Goal: Transaction & Acquisition: Purchase product/service

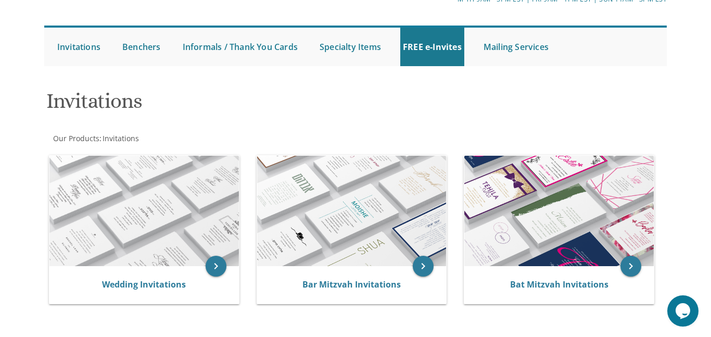
scroll to position [62, 0]
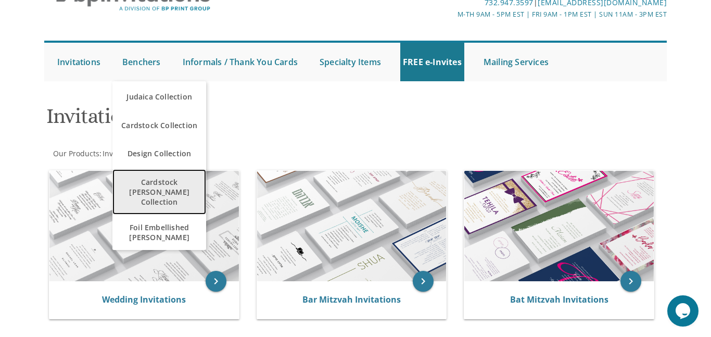
click at [148, 193] on span "Cardstock [PERSON_NAME] Collection" at bounding box center [159, 192] width 88 height 40
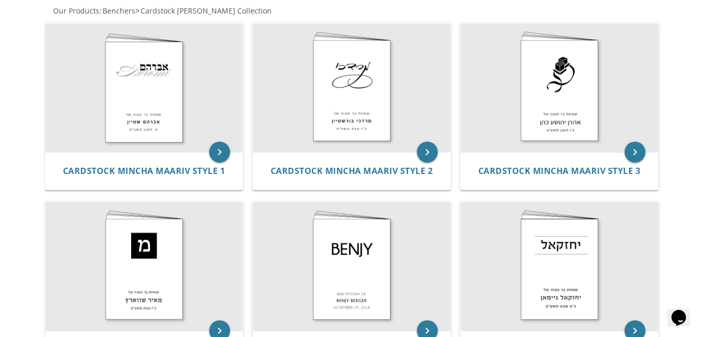
scroll to position [149, 0]
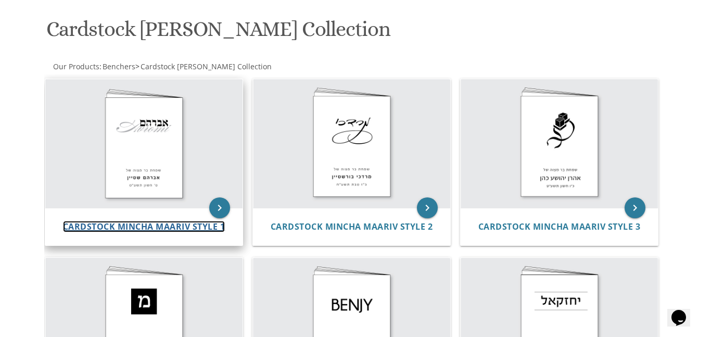
click at [151, 222] on span "Cardstock Mincha Maariv Style 1" at bounding box center [144, 226] width 162 height 11
